Goal: Task Accomplishment & Management: Manage account settings

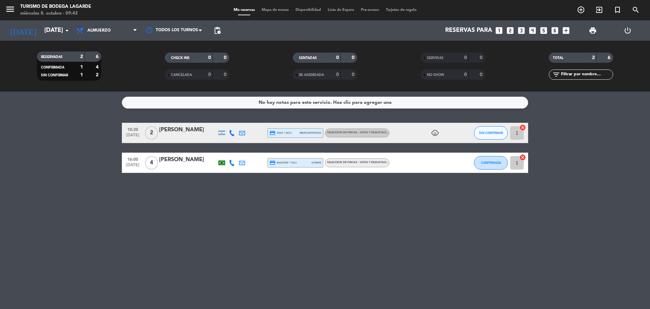
click at [56, 33] on input "[DATE]" at bounding box center [80, 31] width 79 height 14
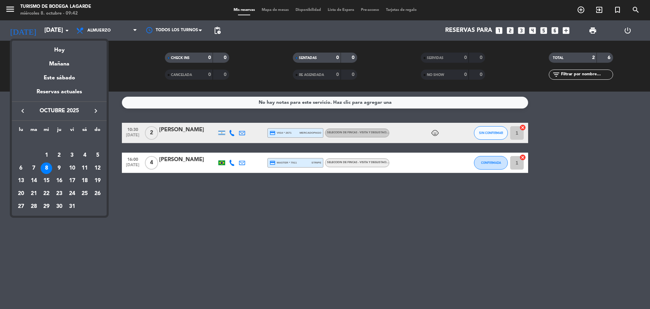
click at [155, 213] on div at bounding box center [325, 154] width 650 height 309
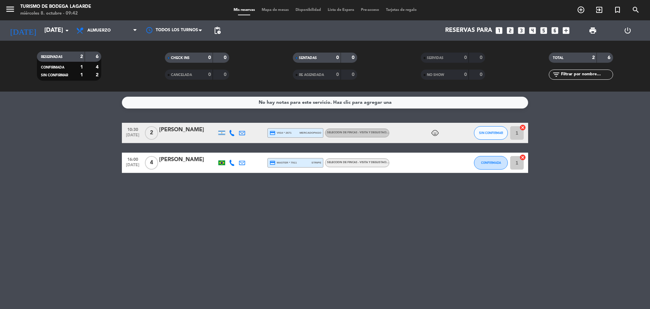
click at [435, 133] on icon "child_care" at bounding box center [435, 133] width 8 height 8
click at [174, 132] on div "[PERSON_NAME]" at bounding box center [188, 129] width 58 height 9
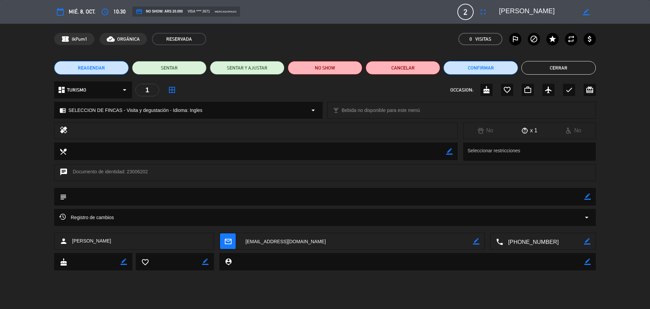
click at [165, 197] on textarea at bounding box center [326, 196] width 518 height 17
click at [124, 218] on div "Registro de cambios arrow_drop_down" at bounding box center [325, 217] width 532 height 8
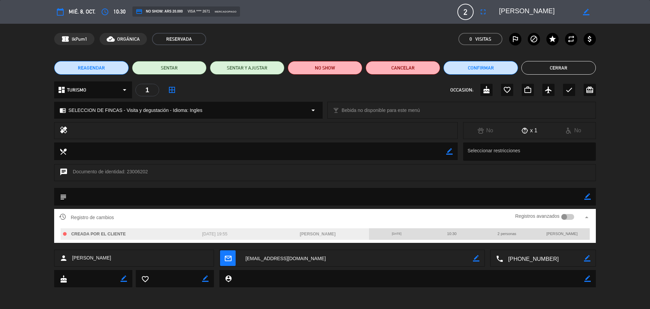
click at [124, 218] on div "Registro de cambios Registros avanzados arrow_drop_up" at bounding box center [325, 217] width 532 height 10
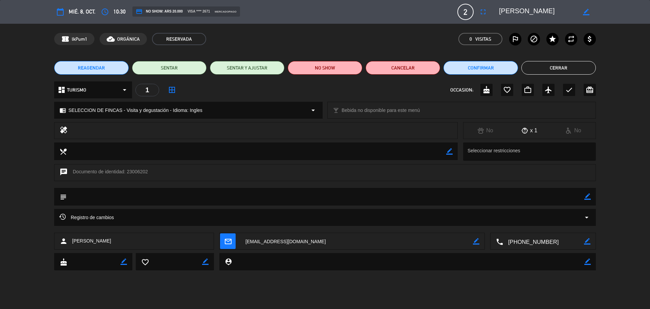
click at [570, 66] on button "Cerrar" at bounding box center [559, 68] width 75 height 14
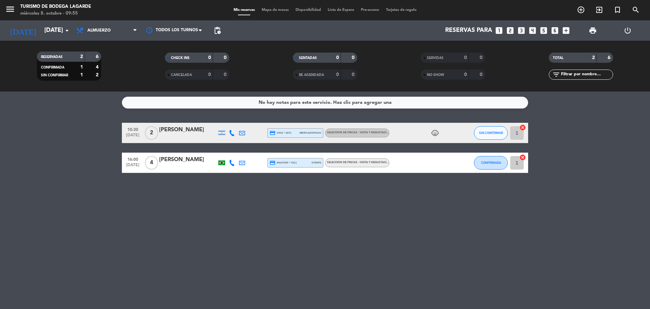
click at [214, 129] on div "[PERSON_NAME]" at bounding box center [188, 129] width 58 height 9
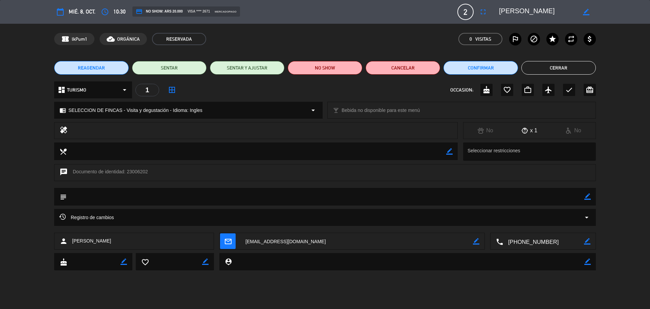
click at [570, 67] on button "Cerrar" at bounding box center [559, 68] width 75 height 14
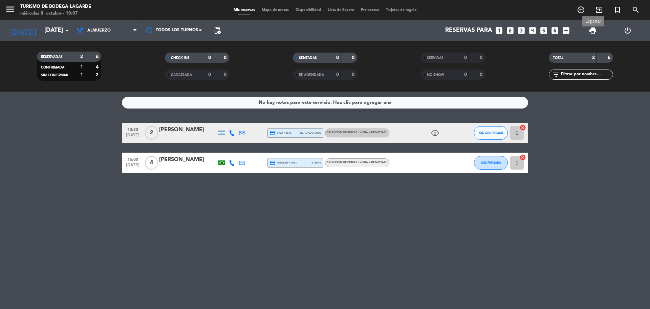
click at [593, 28] on span "print" at bounding box center [593, 30] width 8 height 8
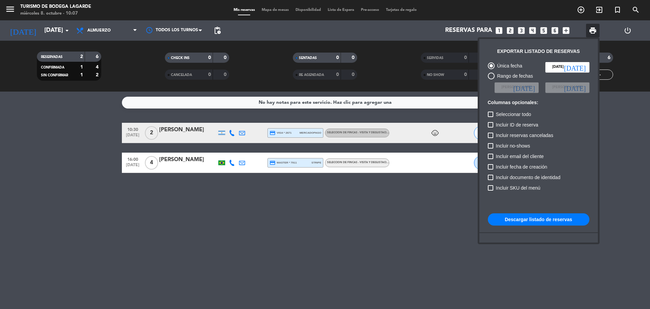
click at [553, 216] on button "Descargar listado de reservas" at bounding box center [539, 219] width 102 height 12
click at [418, 259] on div at bounding box center [325, 154] width 650 height 309
